Goal: Communication & Community: Answer question/provide support

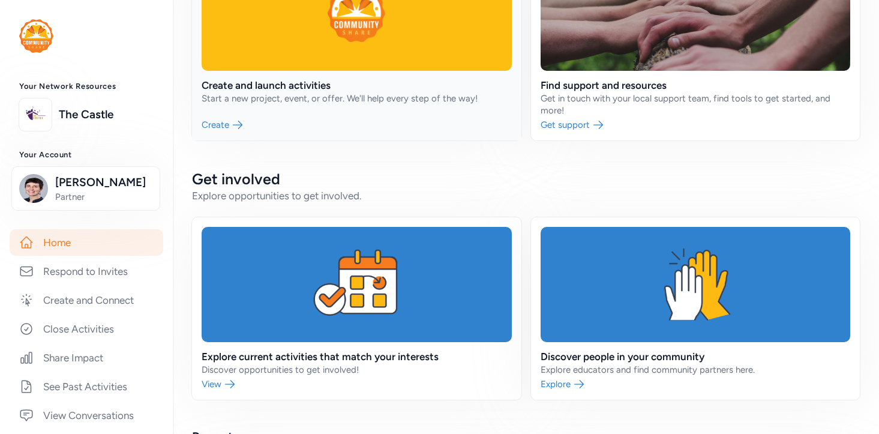
scroll to position [219, 0]
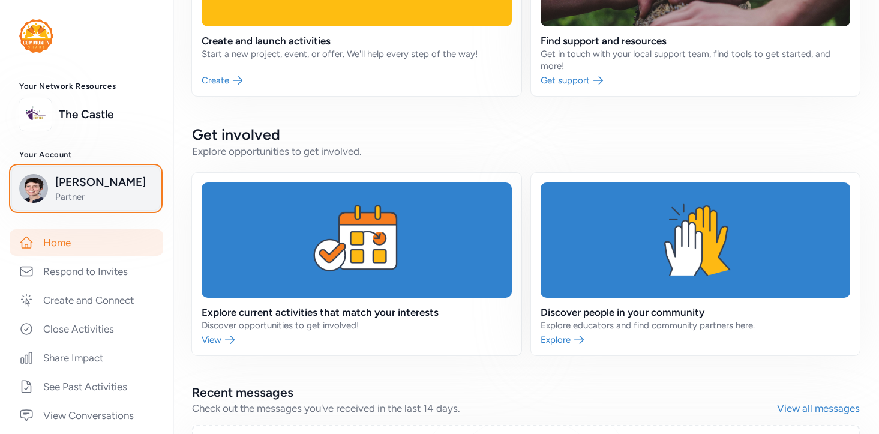
click at [65, 194] on span "Partner" at bounding box center [103, 197] width 97 height 12
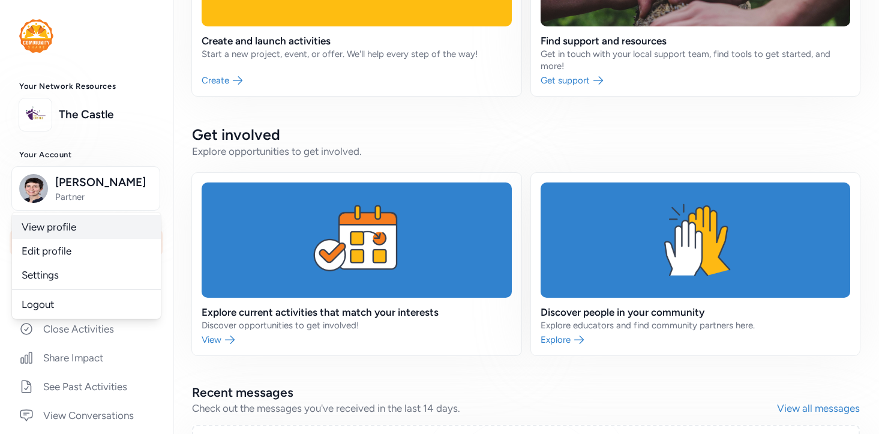
click at [65, 230] on link "View profile" at bounding box center [86, 227] width 149 height 24
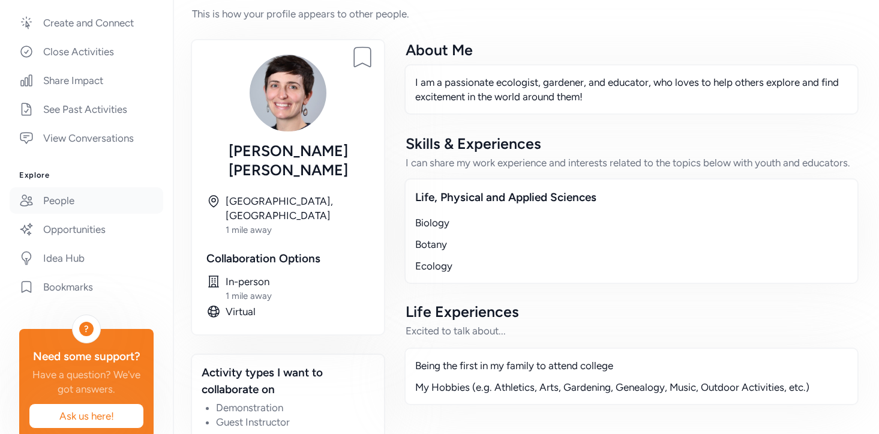
scroll to position [301, 0]
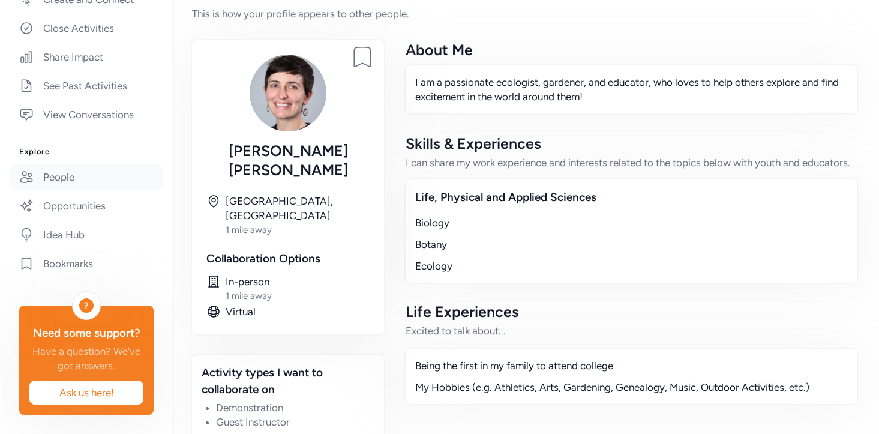
click at [63, 184] on link "People" at bounding box center [87, 177] width 154 height 26
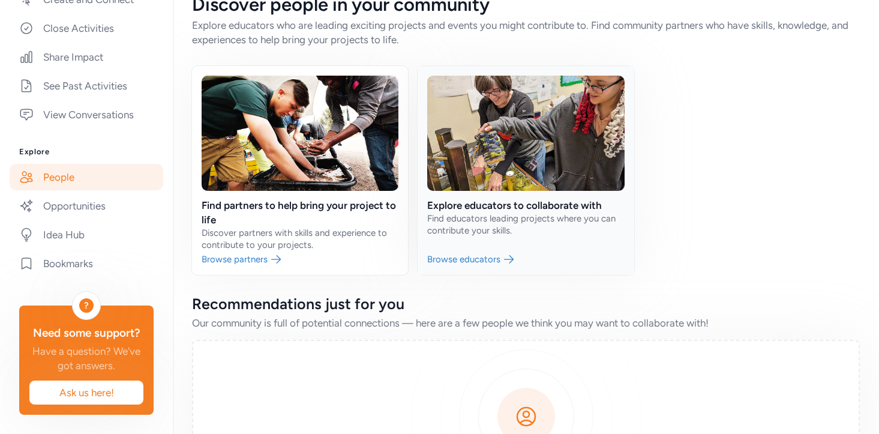
scroll to position [26, 0]
click at [469, 215] on link at bounding box center [526, 169] width 216 height 209
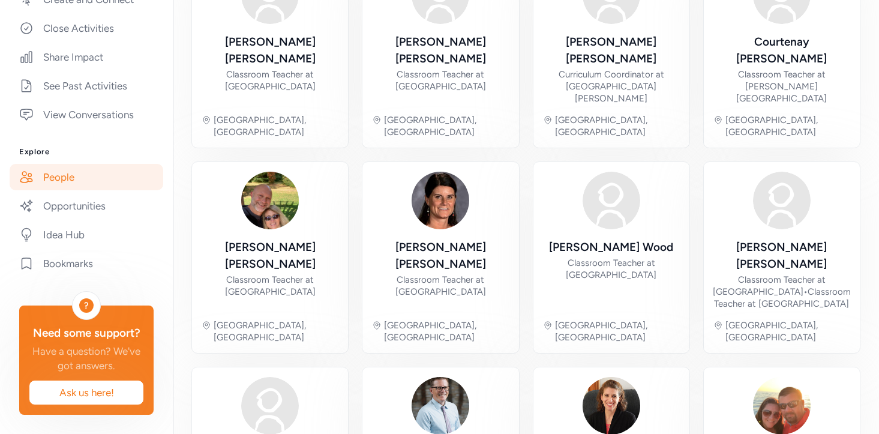
scroll to position [158, 0]
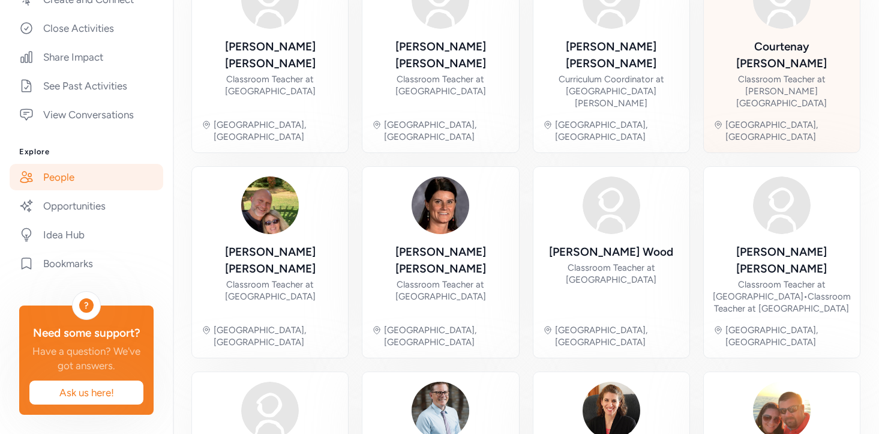
click at [761, 73] on div "Classroom Teacher at [PERSON_NAME][GEOGRAPHIC_DATA]" at bounding box center [781, 91] width 137 height 36
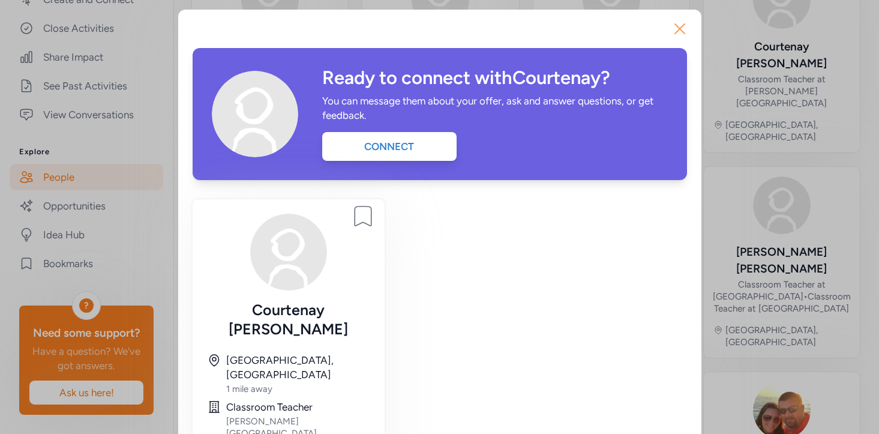
click at [676, 23] on icon "button" at bounding box center [679, 28] width 19 height 19
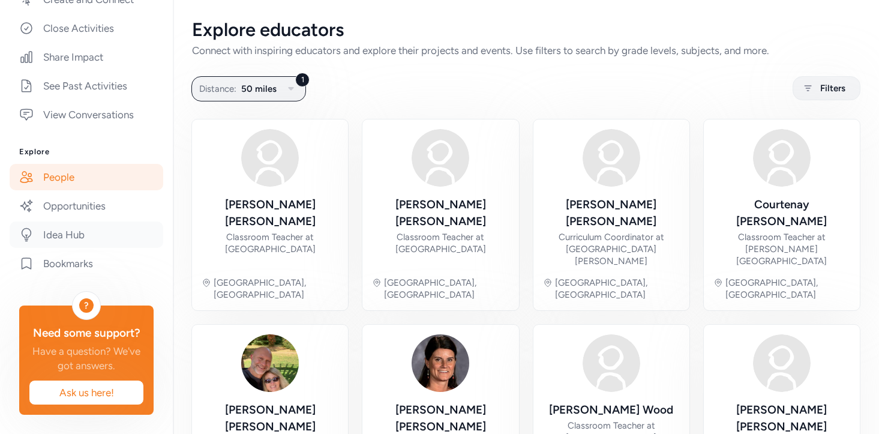
click at [75, 233] on link "Idea Hub" at bounding box center [87, 234] width 154 height 26
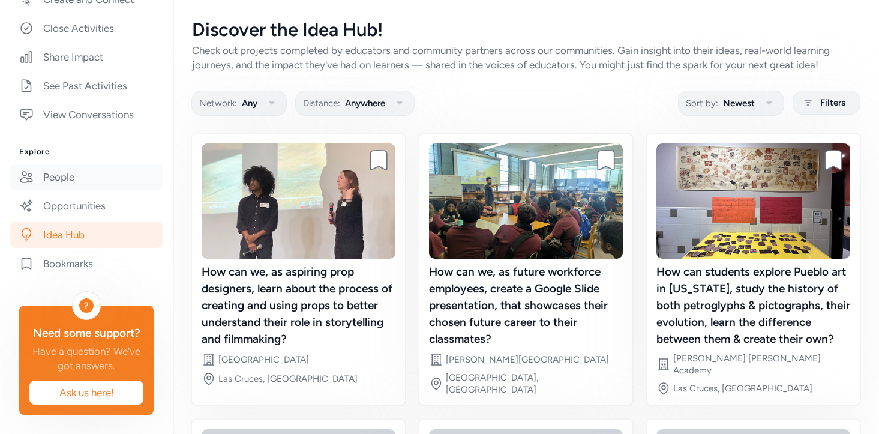
click at [59, 176] on link "People" at bounding box center [87, 177] width 154 height 26
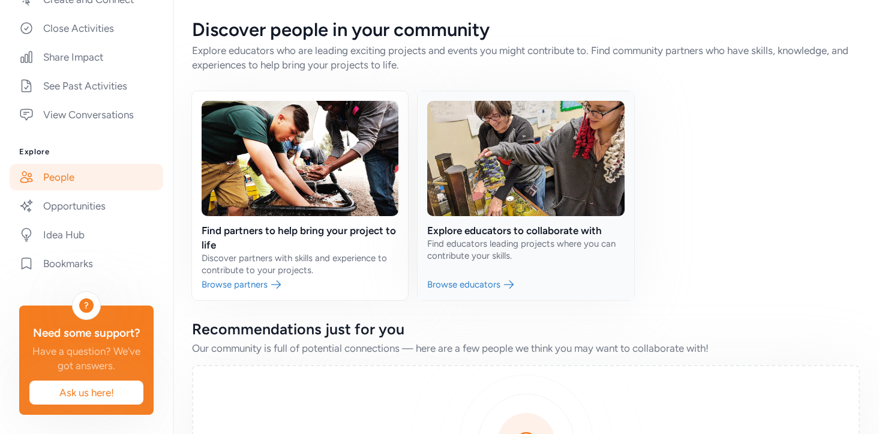
click at [508, 202] on link at bounding box center [526, 195] width 216 height 209
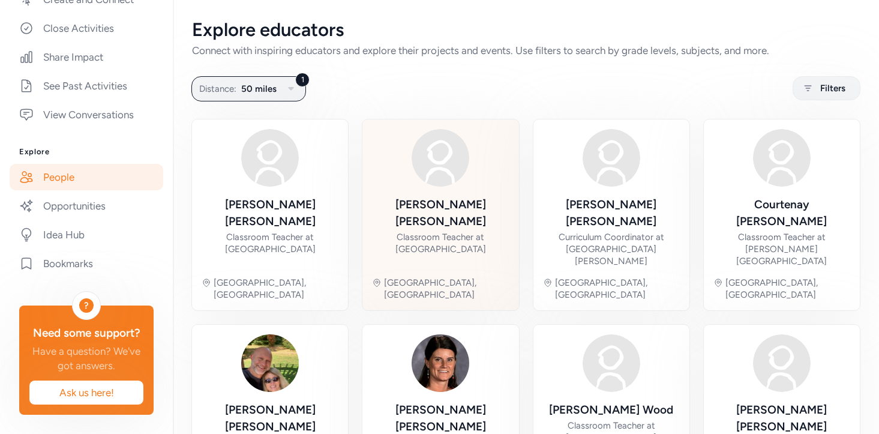
click at [443, 164] on img at bounding box center [441, 158] width 58 height 58
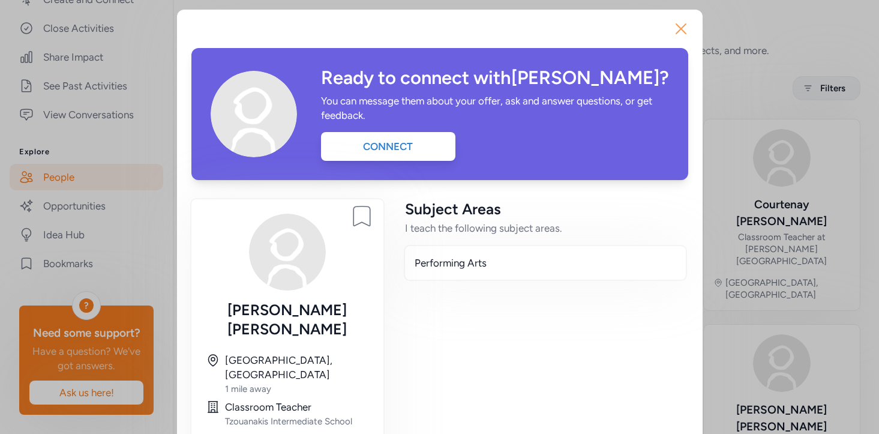
click at [679, 32] on icon "button" at bounding box center [680, 28] width 19 height 19
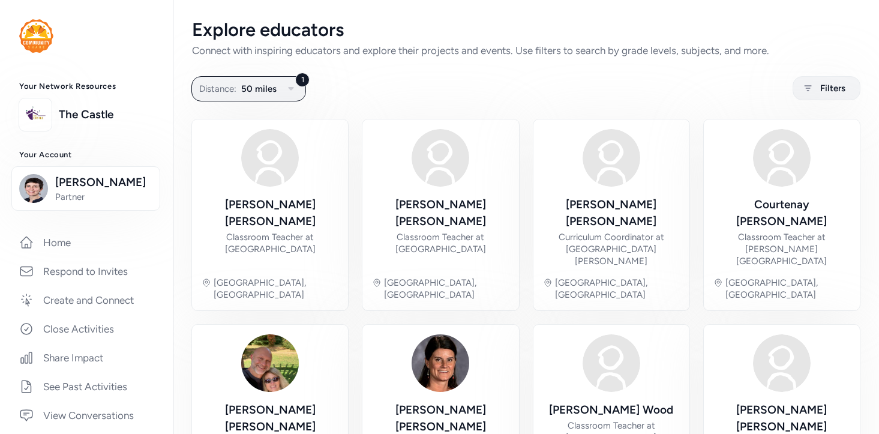
click at [44, 37] on img at bounding box center [36, 36] width 34 height 34
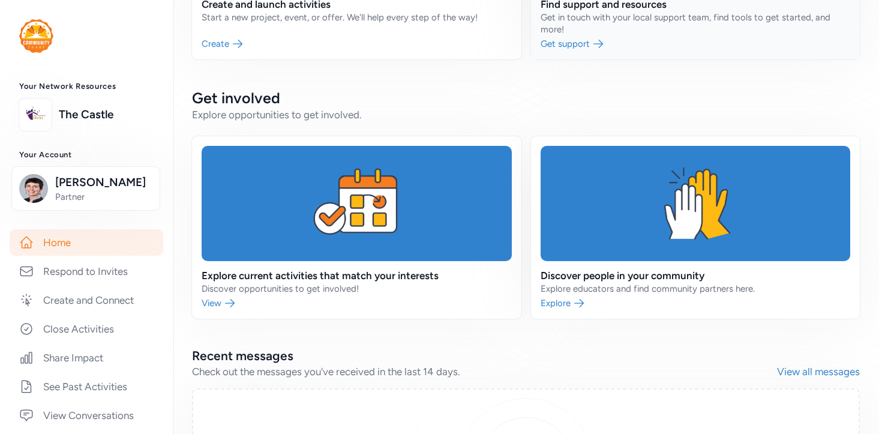
scroll to position [257, 0]
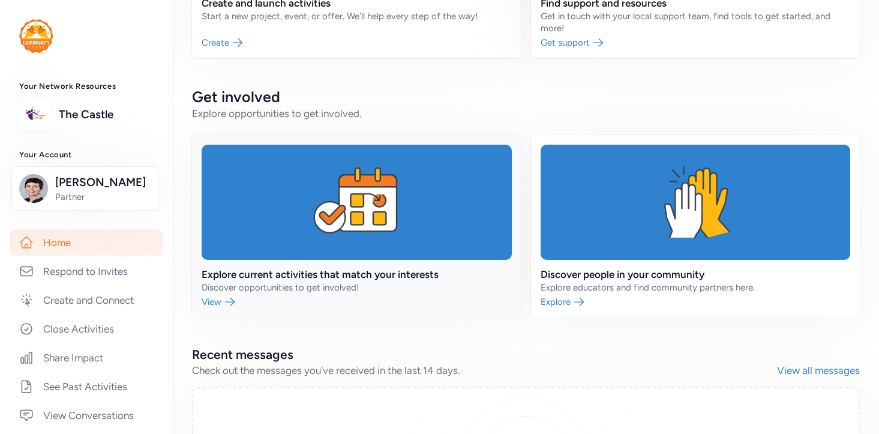
click at [337, 216] on link at bounding box center [356, 226] width 329 height 182
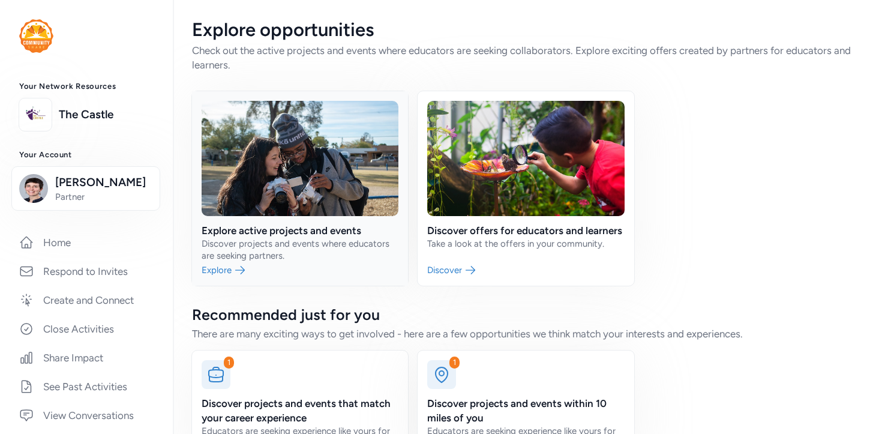
click at [310, 233] on link at bounding box center [300, 188] width 216 height 194
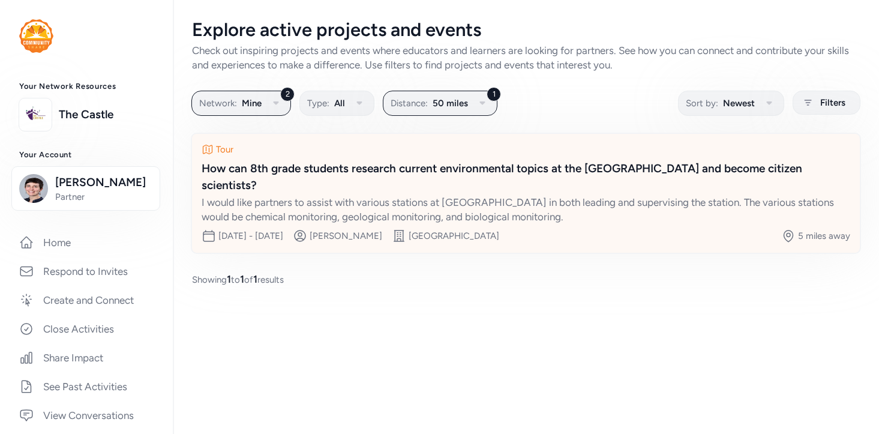
click at [352, 205] on div "I would like partners to assist with various stations at [GEOGRAPHIC_DATA] in b…" at bounding box center [526, 209] width 649 height 29
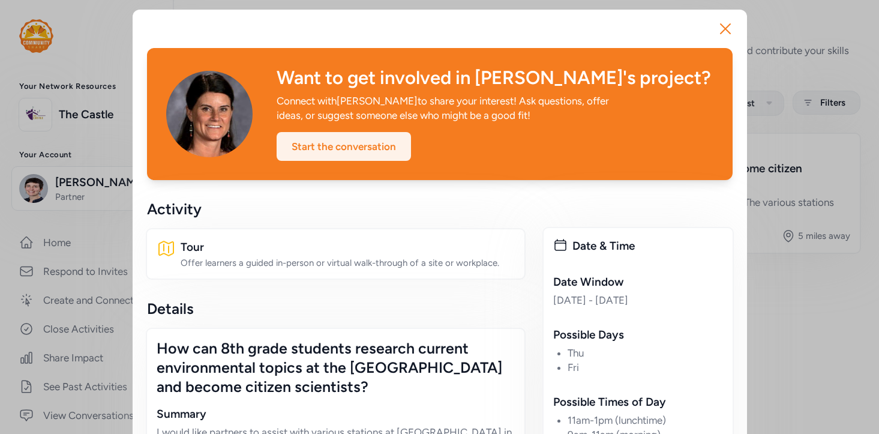
click at [326, 140] on div "Start the conversation" at bounding box center [344, 146] width 134 height 29
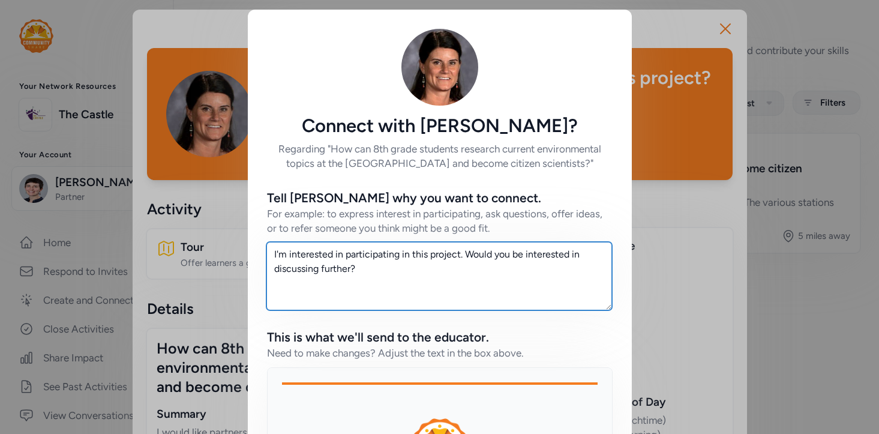
click at [380, 277] on textarea "I'm interested in participating in this project. Would you be interested in dis…" at bounding box center [439, 276] width 346 height 68
drag, startPoint x: 380, startPoint y: 277, endPoint x: 248, endPoint y: 244, distance: 136.1
click at [248, 244] on div "Tell [PERSON_NAME] why you want to connect. For example: to express interest in…" at bounding box center [440, 383] width 384 height 427
click at [352, 266] on textarea "Hello [PERSON_NAME], Are you familiar with a Bioblitz? I have some friends who …" at bounding box center [439, 276] width 346 height 68
click at [403, 270] on textarea "Hello [PERSON_NAME], Are you familiar with a Bioblitz? I have some friends who …" at bounding box center [439, 276] width 346 height 68
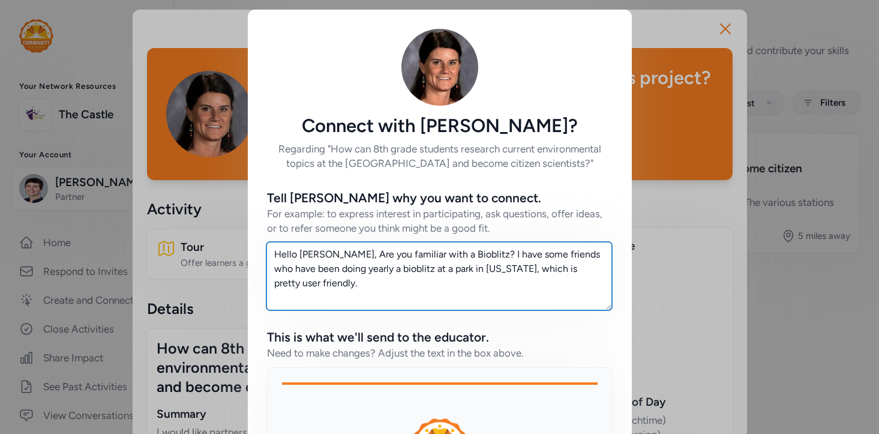
click at [463, 272] on textarea "Hello [PERSON_NAME], Are you familiar with a Bioblitz? I have some friends who …" at bounding box center [439, 276] width 346 height 68
paste textarea "[URL][DOMAIN_NAME]"
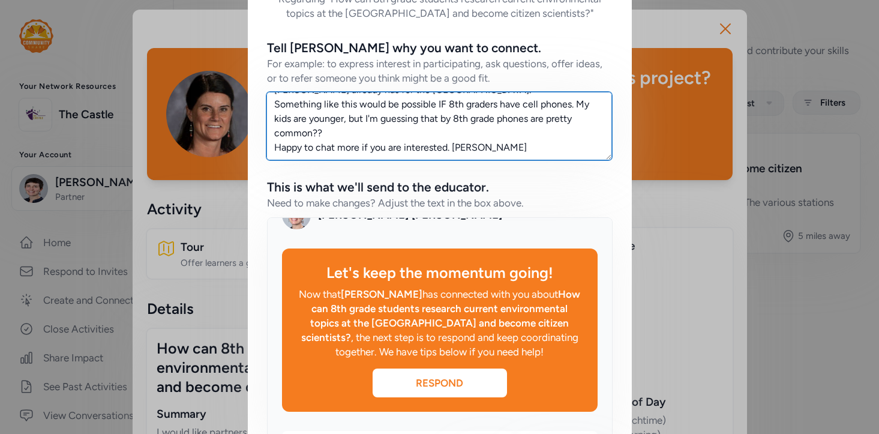
scroll to position [365, 0]
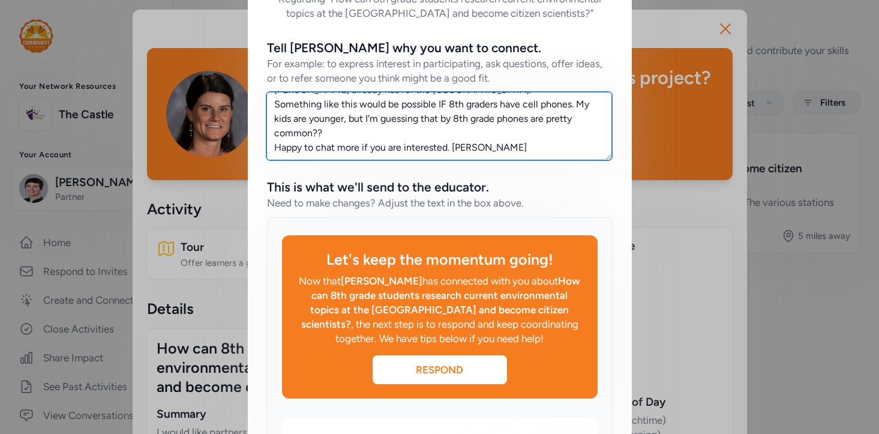
type textarea "Hello [PERSON_NAME], Are you familiar with a Bioblitz? I have some friends who …"
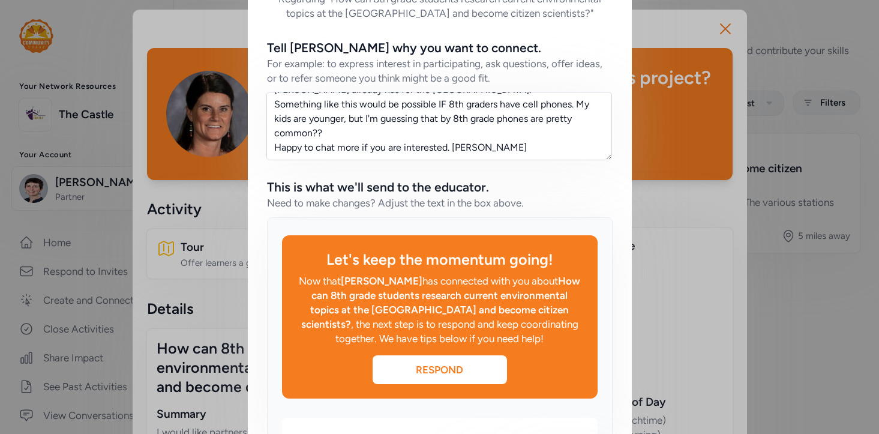
click at [463, 377] on div "Respond" at bounding box center [440, 369] width 134 height 14
click at [446, 377] on div "Respond" at bounding box center [440, 369] width 134 height 14
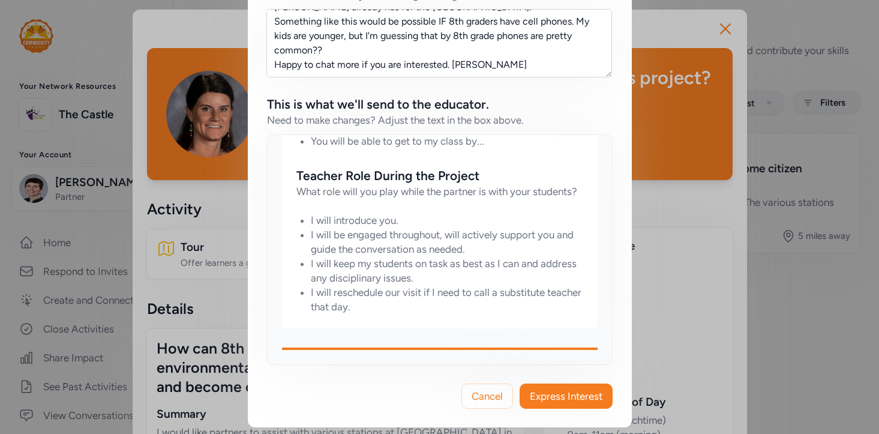
scroll to position [236, 0]
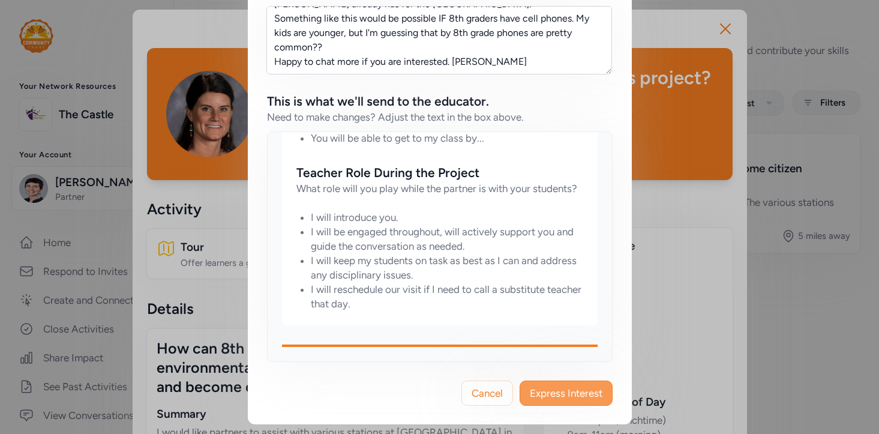
click at [574, 404] on button "Express Interest" at bounding box center [566, 392] width 93 height 25
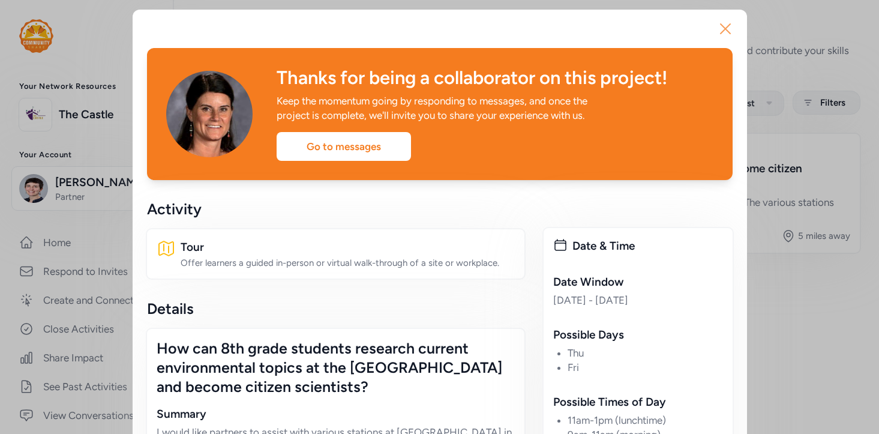
click at [726, 26] on icon "button" at bounding box center [725, 28] width 19 height 19
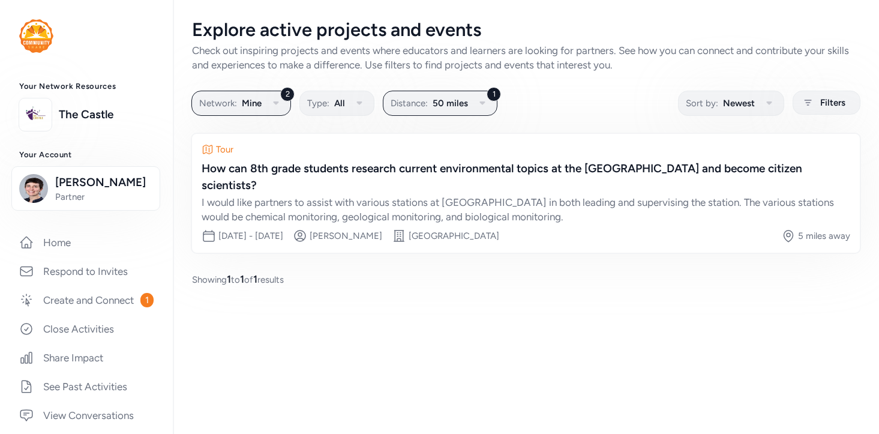
click at [39, 34] on img at bounding box center [36, 36] width 34 height 34
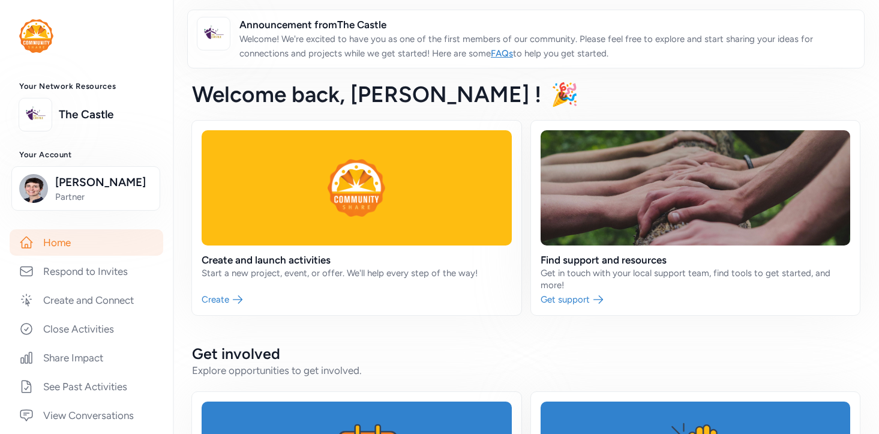
scroll to position [445, 0]
